Goal: Information Seeking & Learning: Learn about a topic

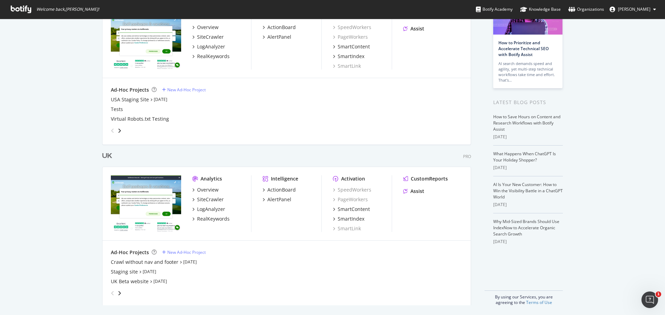
scroll to position [65, 0]
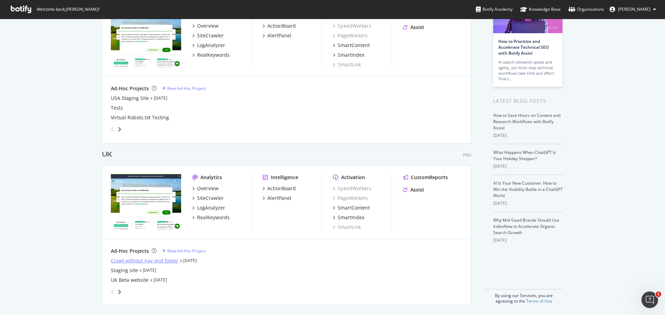
click at [166, 260] on div "Crawl without nav and footer" at bounding box center [145, 261] width 68 height 7
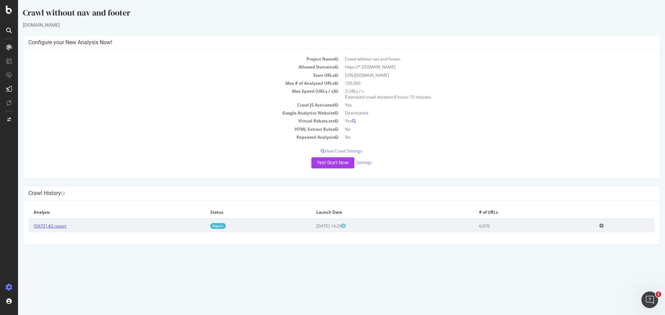
click at [54, 226] on link "[DATE] #2 report" at bounding box center [50, 226] width 33 height 6
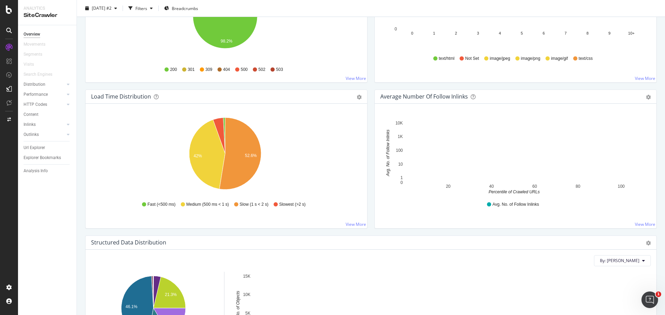
scroll to position [448, 0]
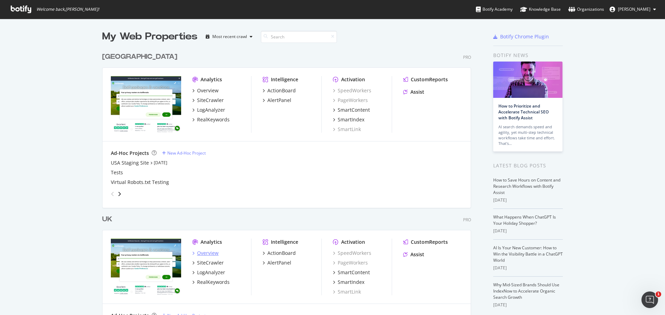
click at [206, 253] on div "Overview" at bounding box center [207, 253] width 21 height 7
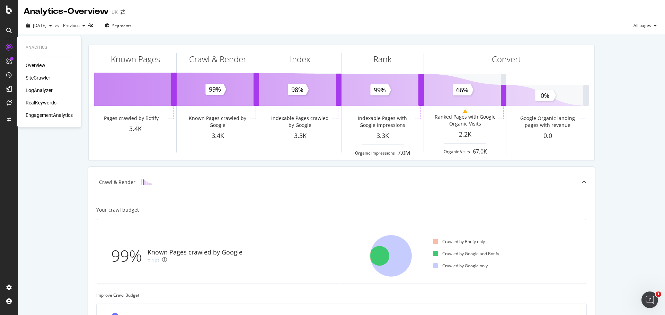
click at [36, 79] on div "SiteCrawler" at bounding box center [38, 77] width 25 height 7
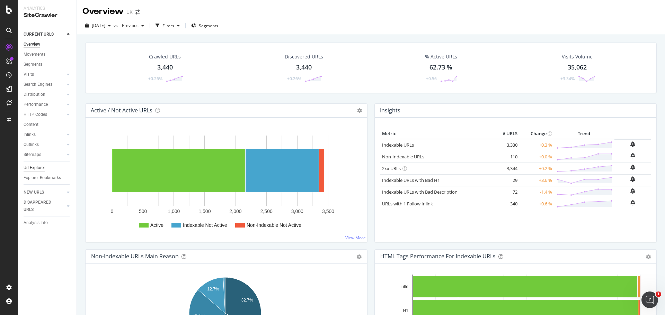
click at [37, 168] on div "Url Explorer" at bounding box center [34, 167] width 21 height 7
